Goal: Transaction & Acquisition: Purchase product/service

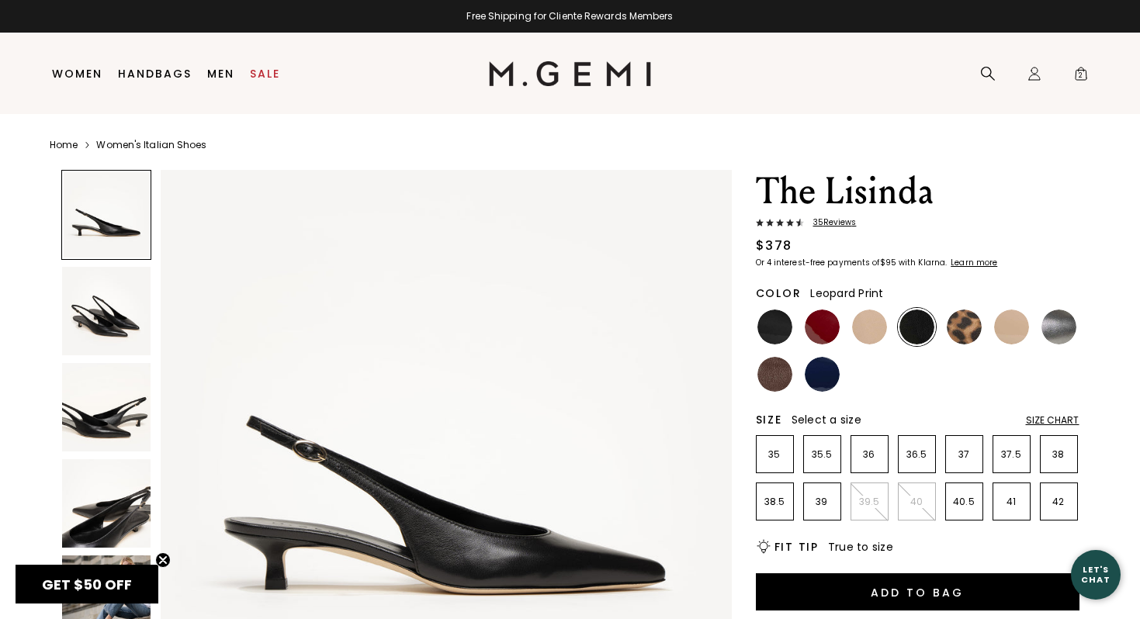
click at [970, 331] on img at bounding box center [964, 327] width 35 height 35
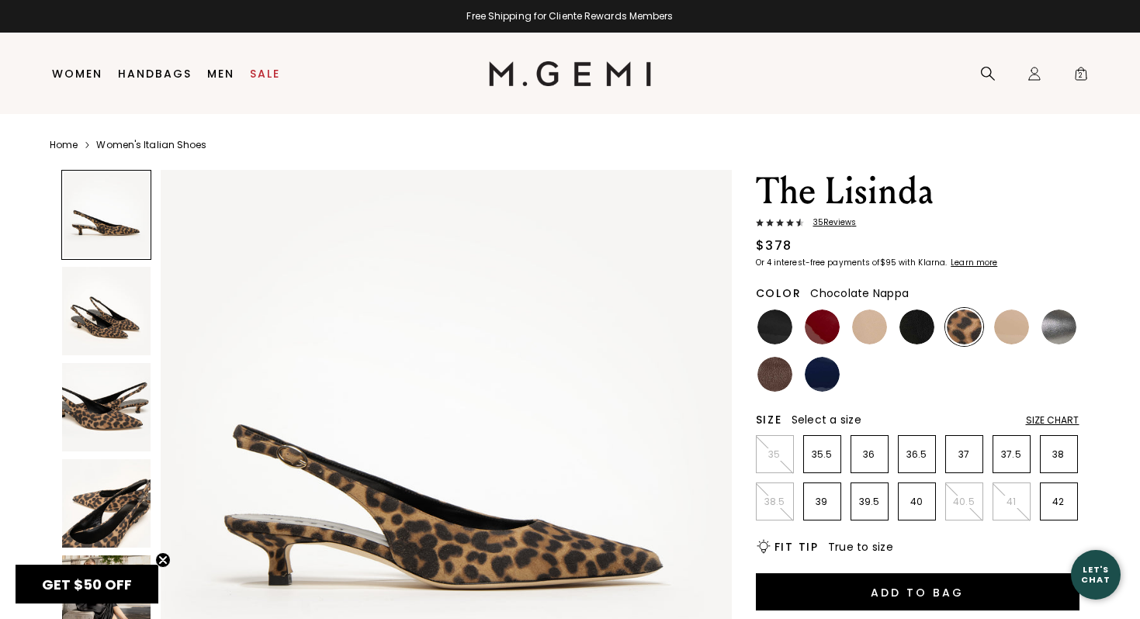
click at [782, 375] on img at bounding box center [774, 374] width 35 height 35
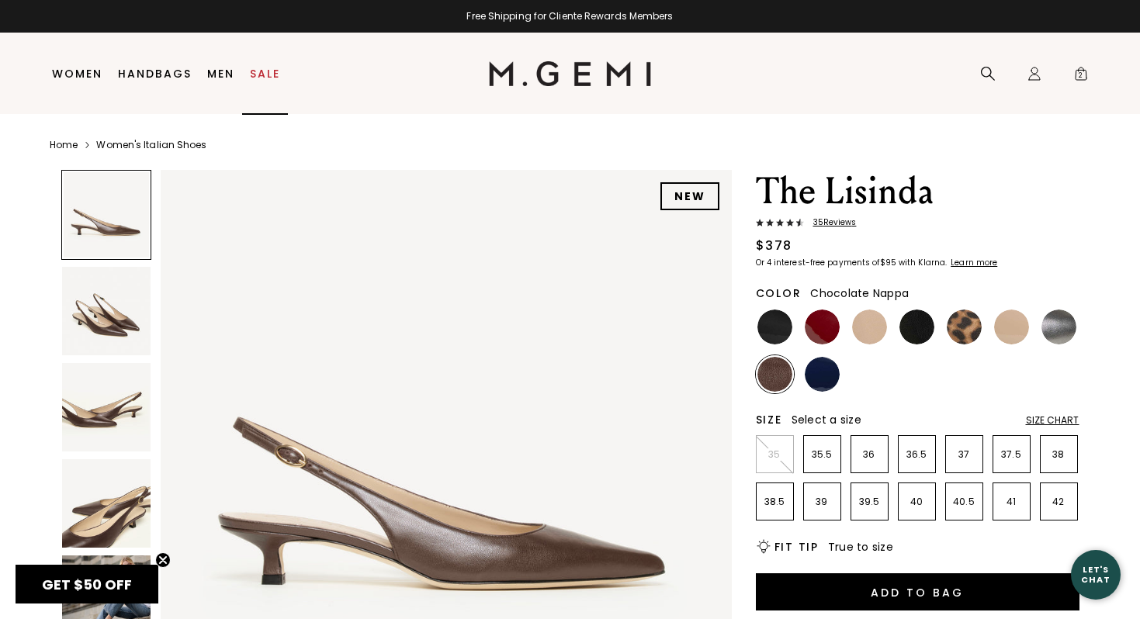
click at [264, 72] on link "Sale" at bounding box center [265, 74] width 30 height 12
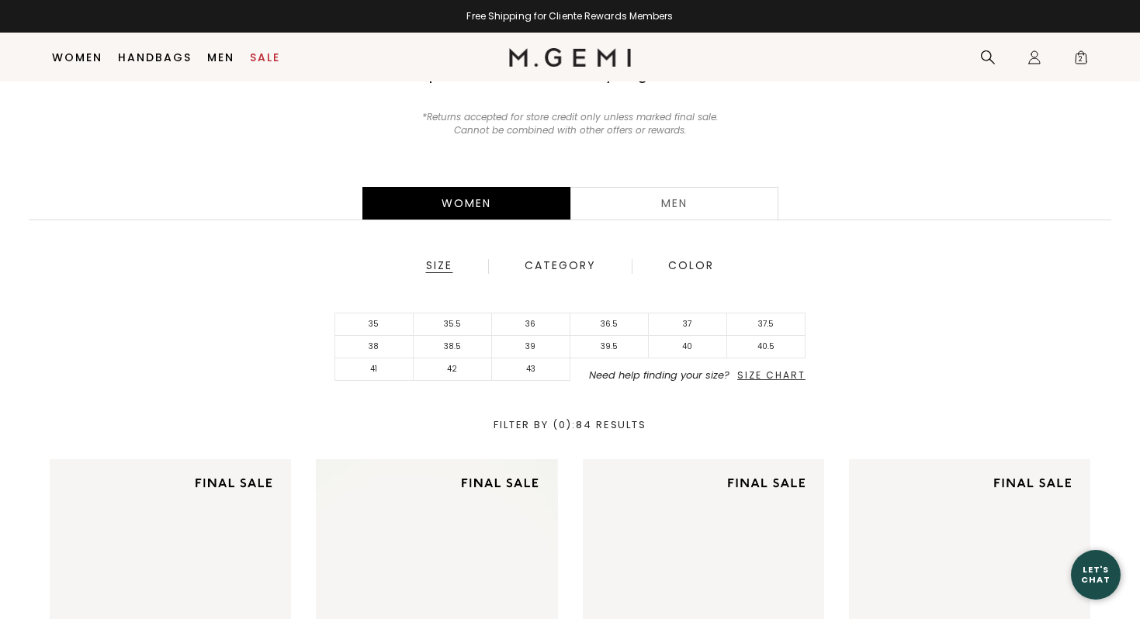
scroll to position [170, 0]
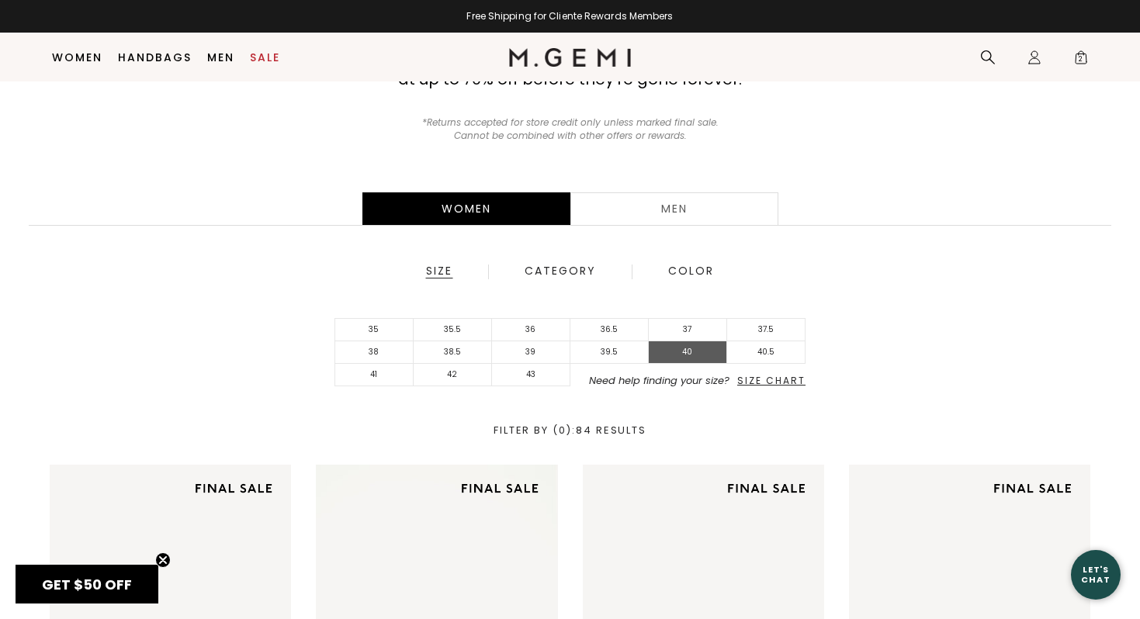
click at [691, 353] on li "40" at bounding box center [688, 352] width 78 height 23
